Goal: Task Accomplishment & Management: Complete application form

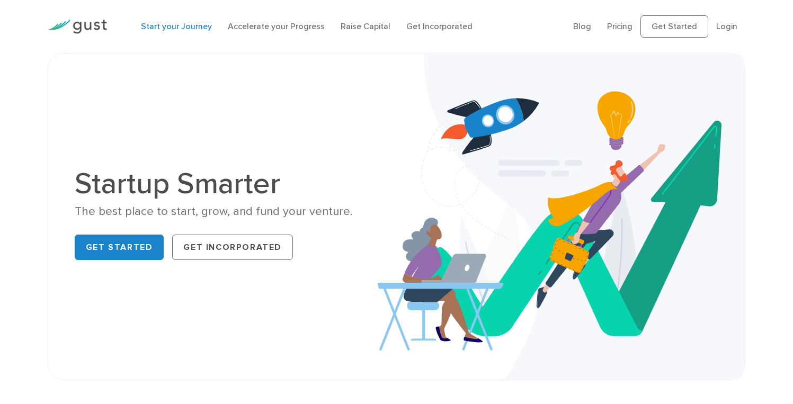
click at [206, 31] on link "Start your Journey" at bounding box center [176, 26] width 71 height 10
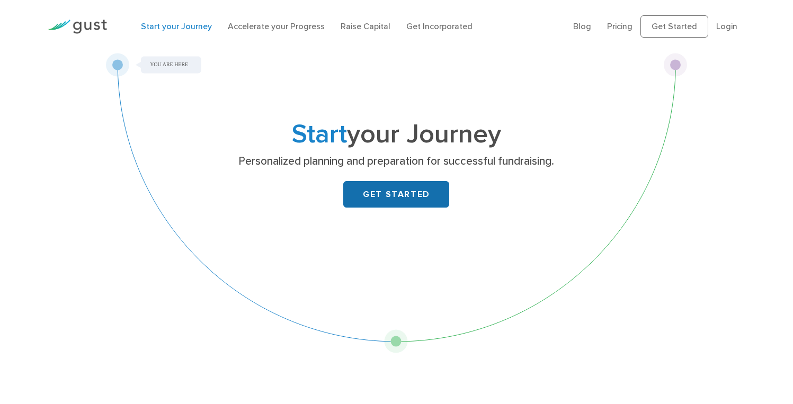
click at [367, 208] on link "GET STARTED" at bounding box center [396, 194] width 106 height 26
